Goal: Find specific page/section: Find specific page/section

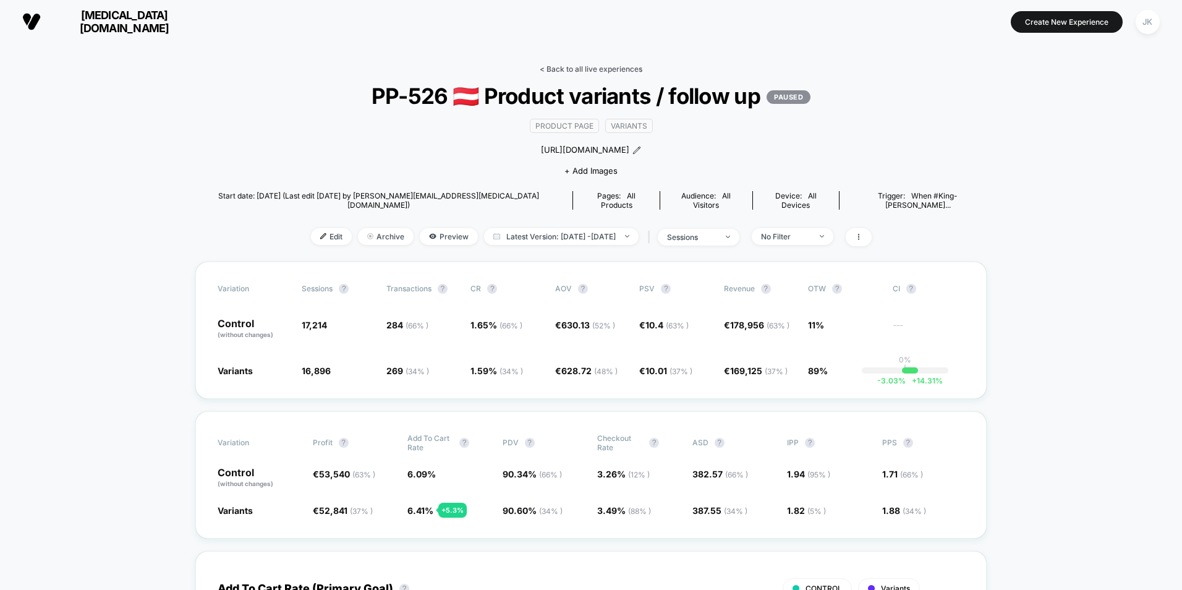
click at [588, 69] on link "< Back to all live experiences" at bounding box center [591, 68] width 103 height 9
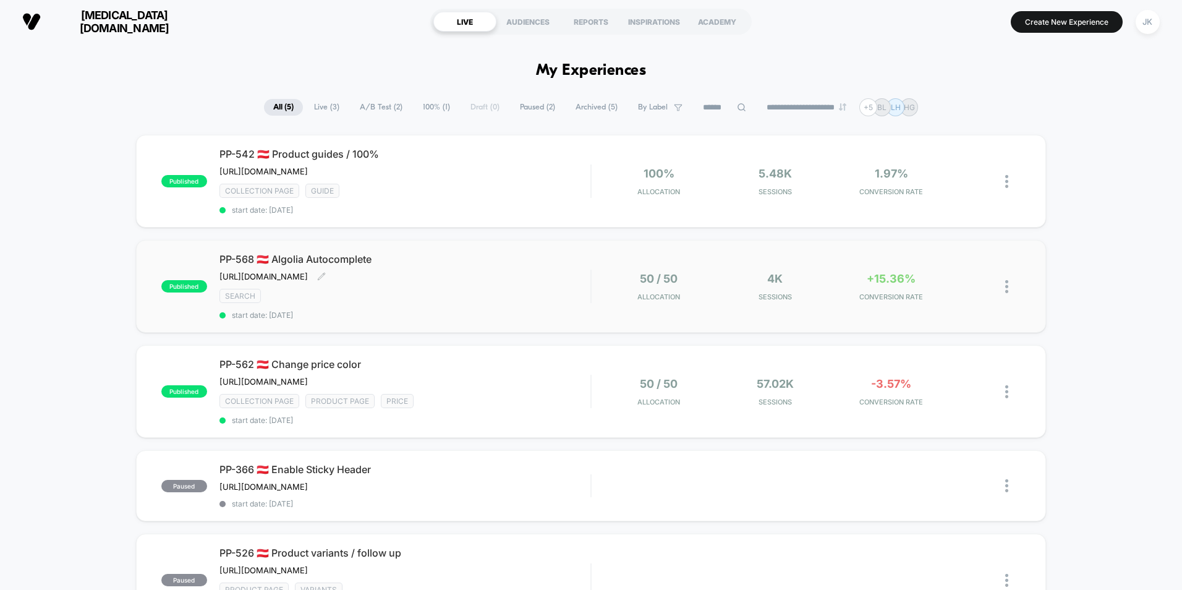
click at [378, 298] on div "SEARCH" at bounding box center [404, 296] width 371 height 14
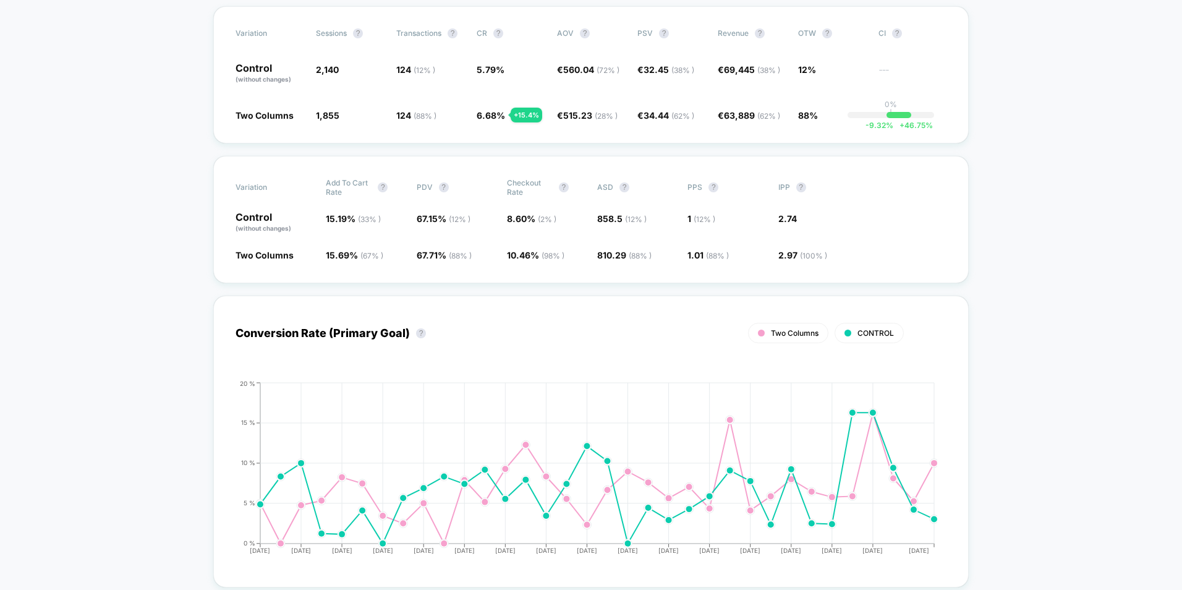
scroll to position [309, 0]
